Goal: Task Accomplishment & Management: Use online tool/utility

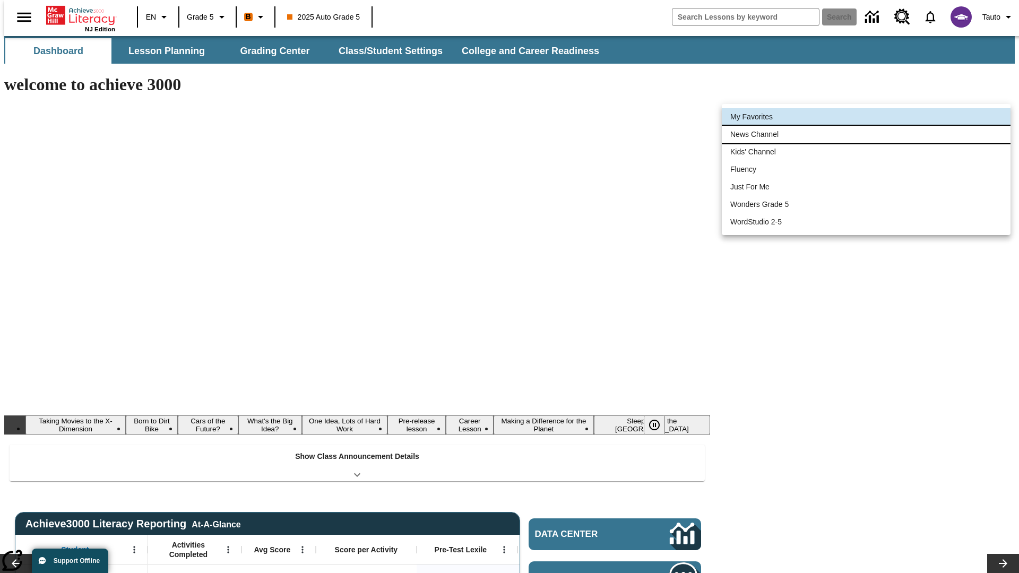
click at [866, 134] on li "News Channel" at bounding box center [866, 135] width 289 height 18
type input "120"
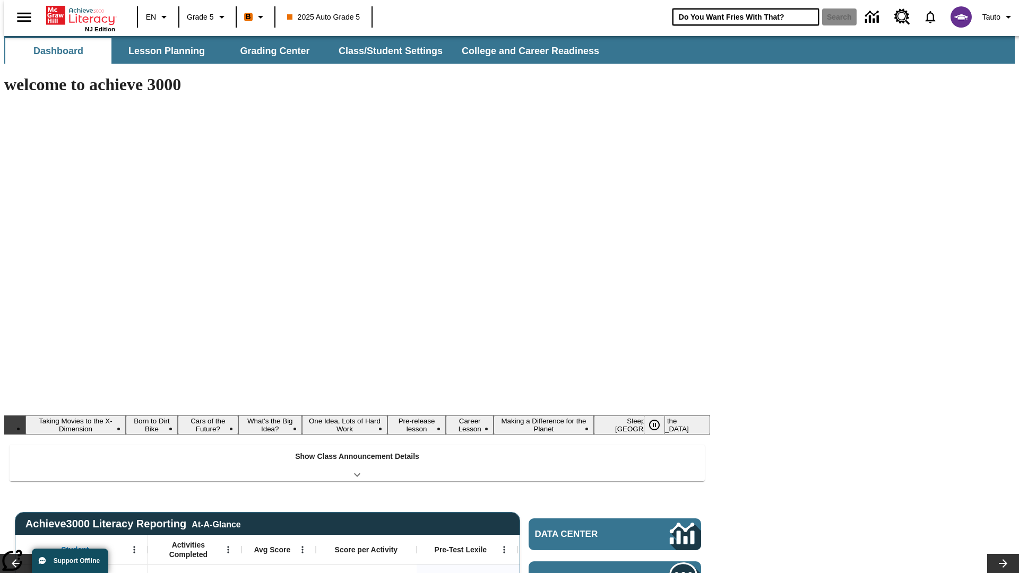
type input "Do You Want Fries With That?"
click at [833, 17] on button "Search" at bounding box center [839, 16] width 34 height 17
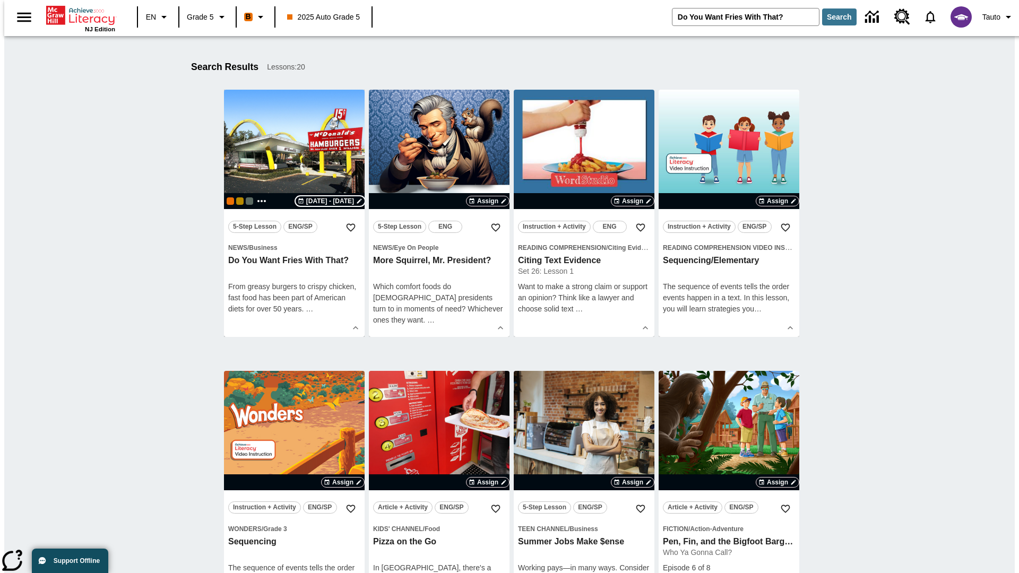
click at [330, 201] on span "[DATE] - [DATE]" at bounding box center [330, 201] width 48 height 10
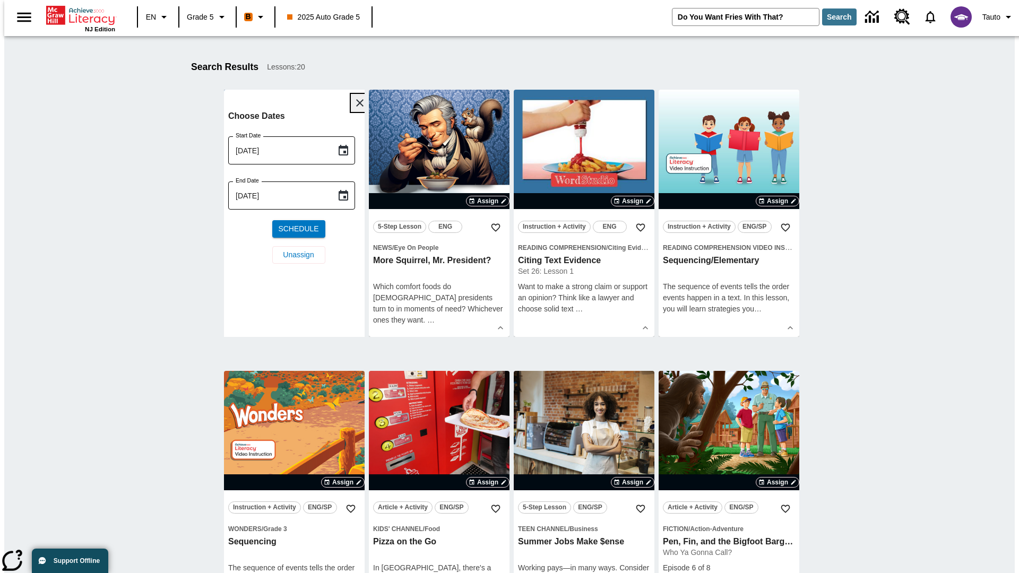
scroll to position [140, 0]
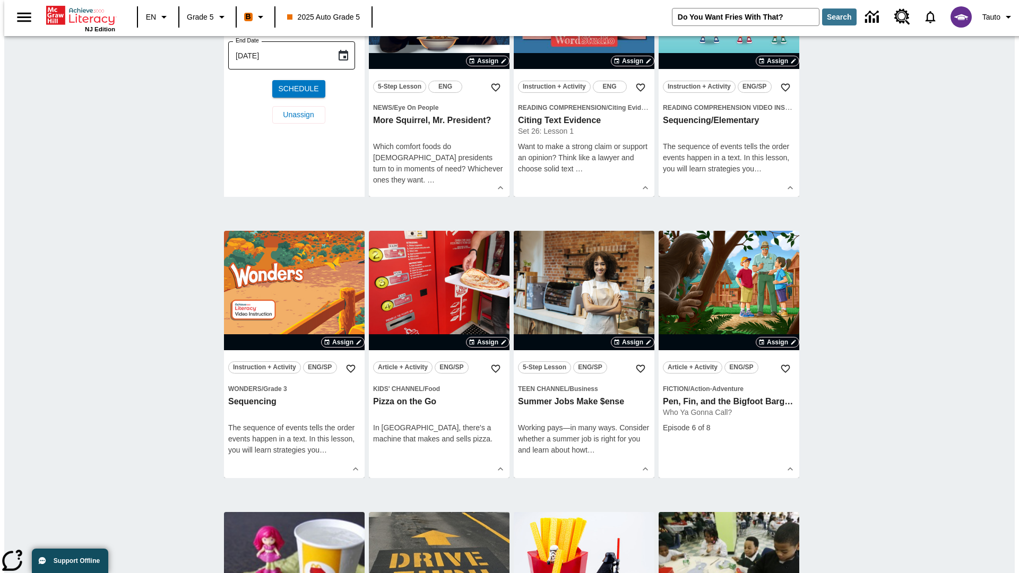
click at [347, 15] on icon "Choose date, selected date is Aug 26, 2025" at bounding box center [344, 10] width 10 height 11
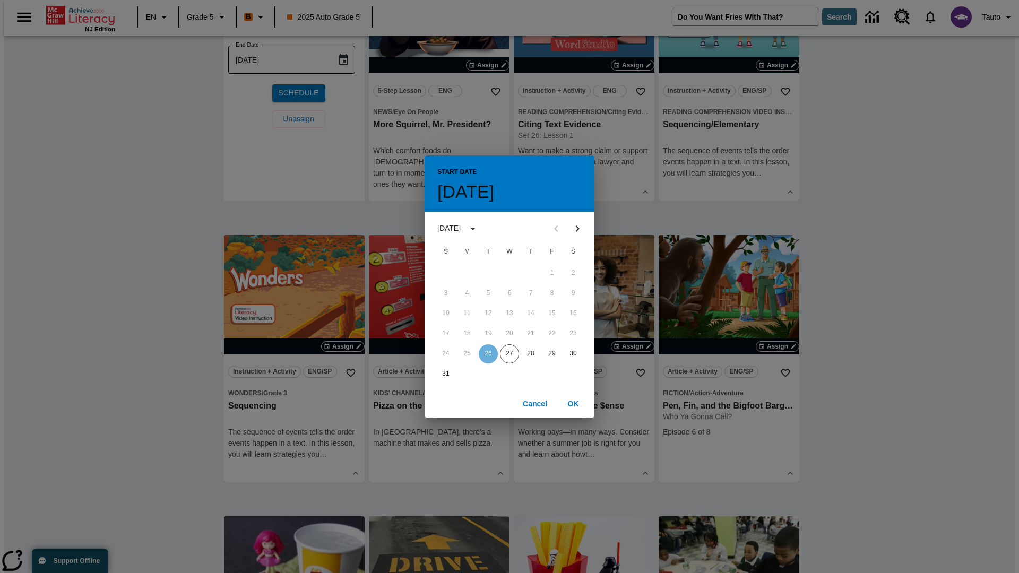
scroll to position [0, 0]
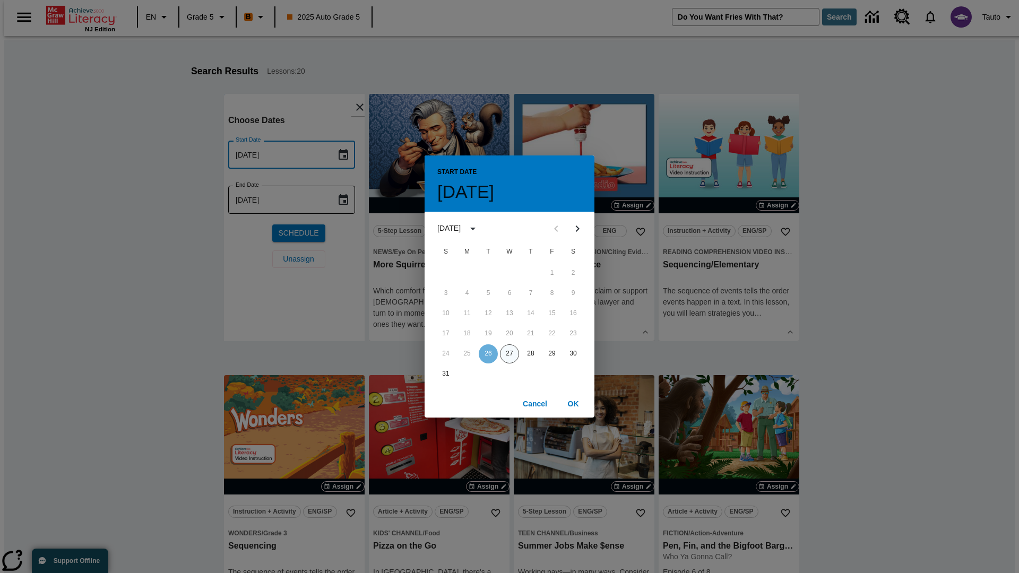
click at [509, 353] on button "27" at bounding box center [509, 353] width 19 height 19
click at [573, 403] on button "OK" at bounding box center [573, 404] width 34 height 20
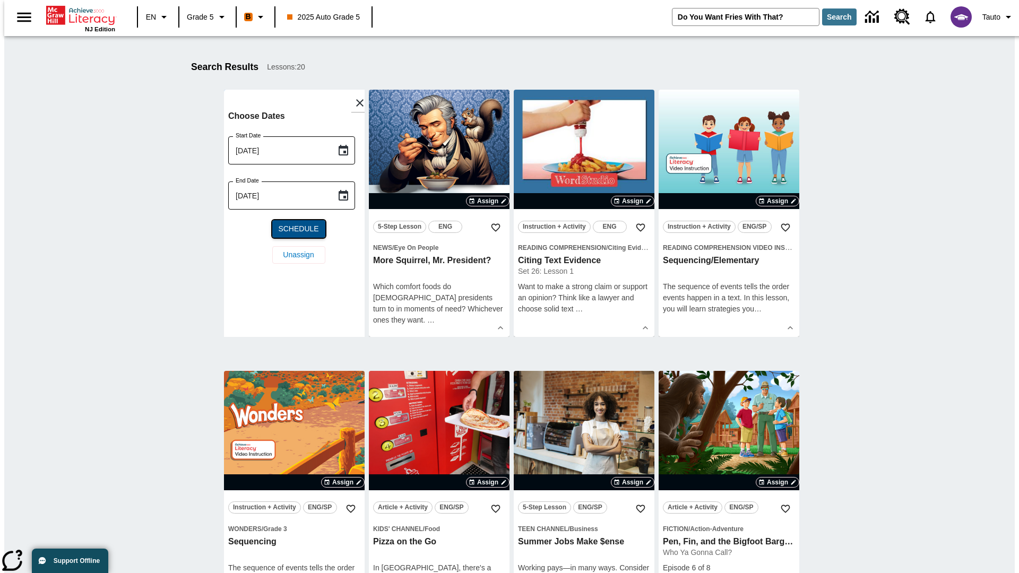
click at [294, 229] on span "Schedule" at bounding box center [298, 228] width 40 height 11
